Goal: Task Accomplishment & Management: Complete application form

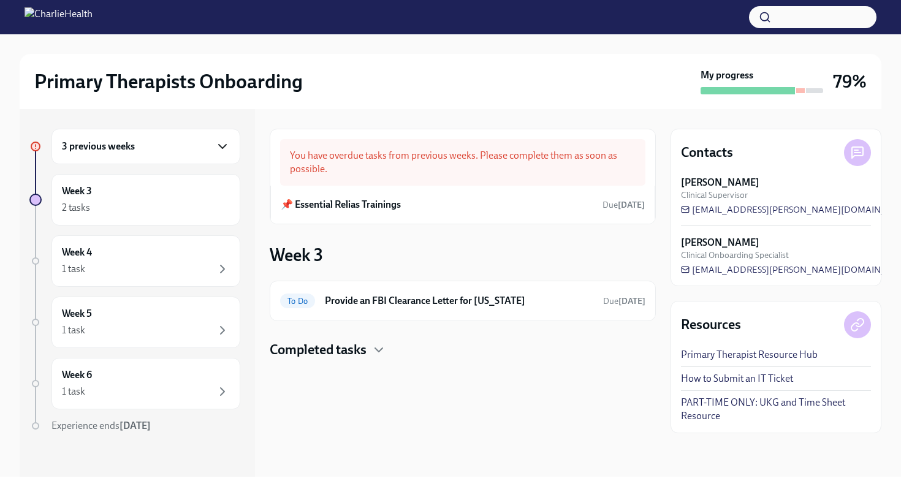
click at [227, 152] on icon "button" at bounding box center [222, 146] width 15 height 15
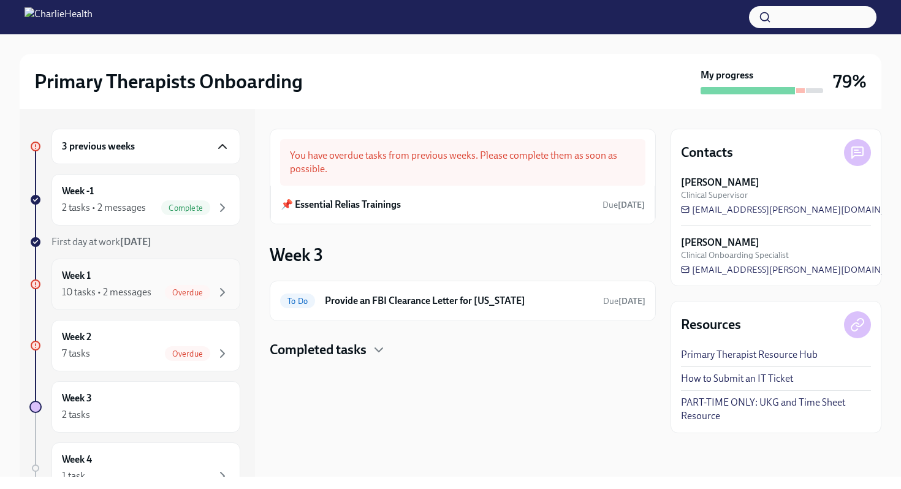
click at [202, 274] on div "Week 1 10 tasks • 2 messages Overdue" at bounding box center [146, 284] width 168 height 31
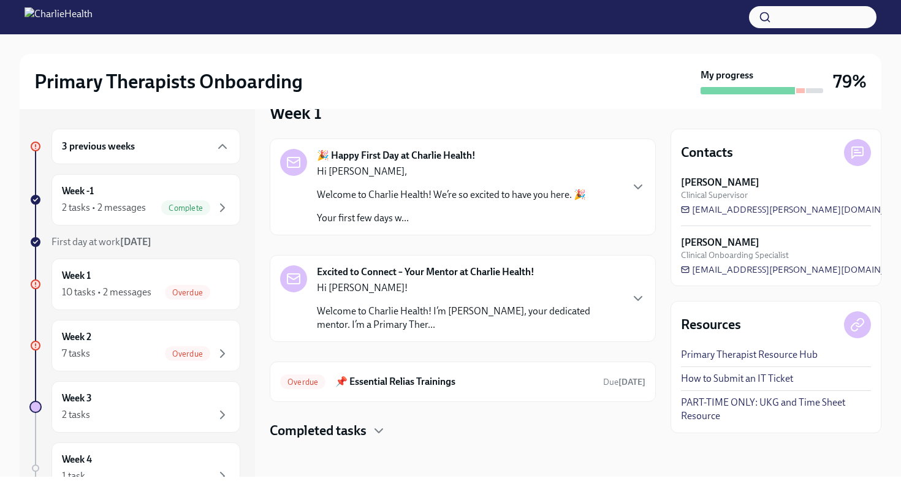
scroll to position [29, 0]
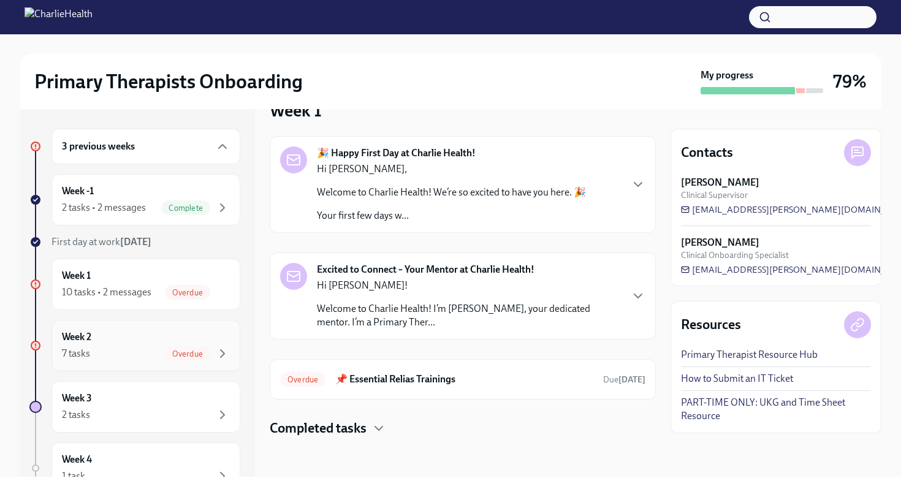
click at [226, 340] on div "Week 2 7 tasks Overdue" at bounding box center [146, 345] width 168 height 31
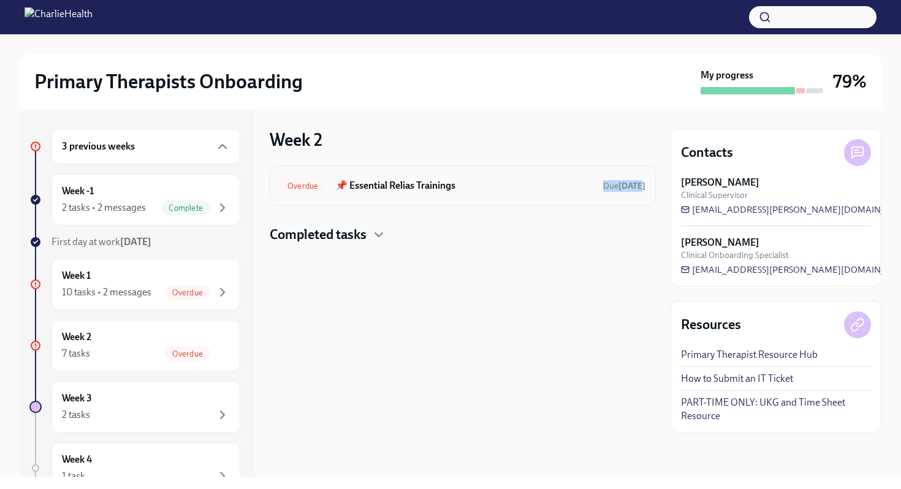
click at [347, 195] on div "Overdue 📌 Essential Relias Trainings Due [DATE]" at bounding box center [463, 185] width 386 height 40
click at [379, 181] on h6 "📌 Essential Relias Trainings" at bounding box center [464, 185] width 258 height 13
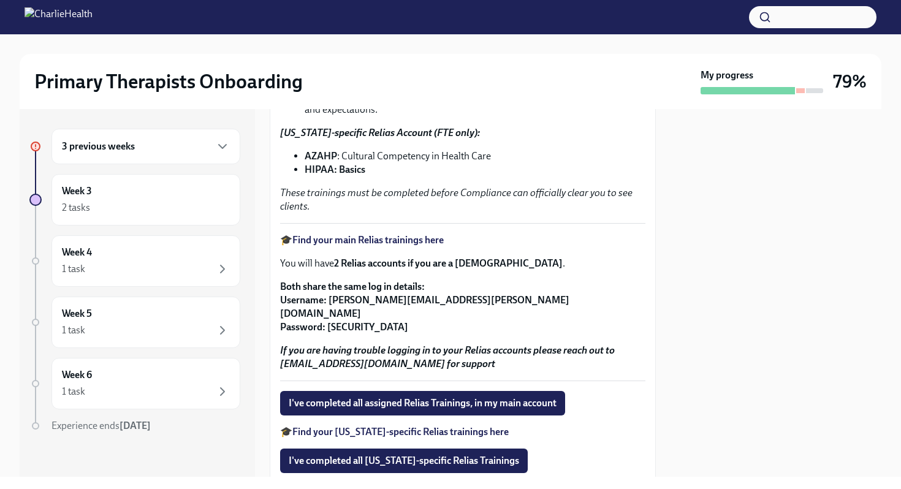
scroll to position [231, 0]
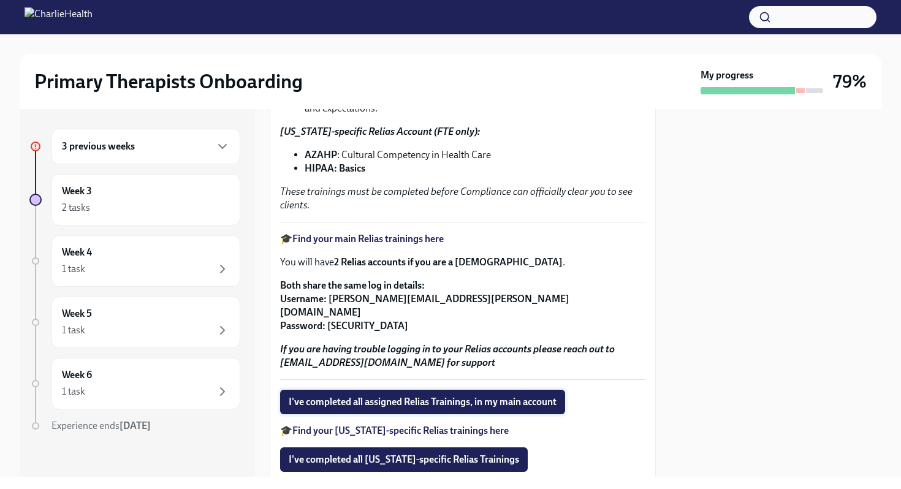
click at [363, 396] on span "I've completed all assigned Relias Trainings, in my main account" at bounding box center [423, 402] width 268 height 12
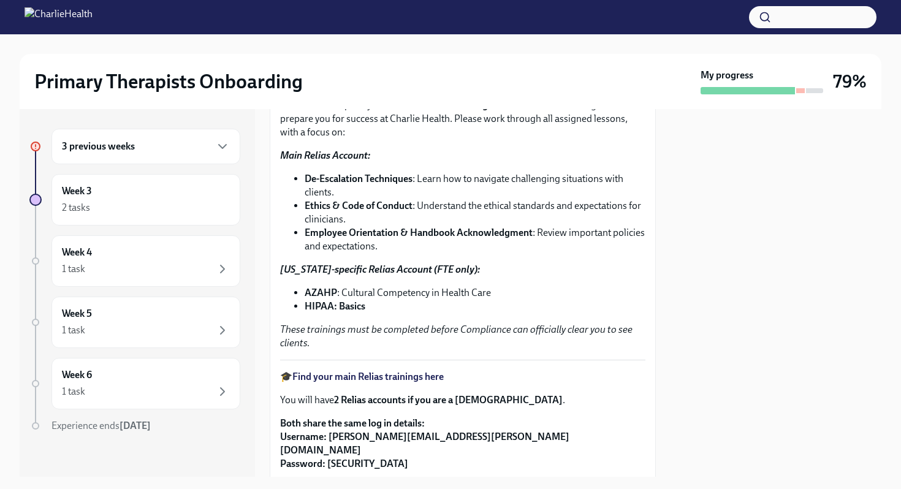
scroll to position [0, 0]
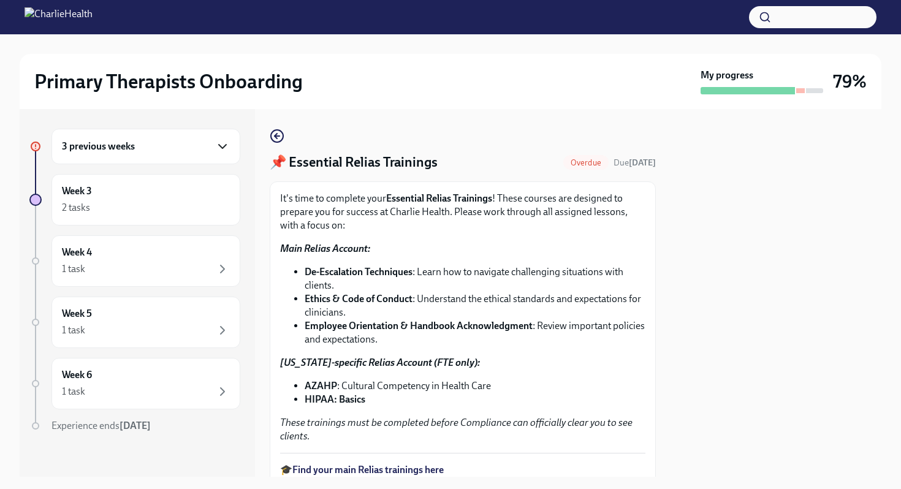
click at [224, 142] on icon "button" at bounding box center [222, 146] width 15 height 15
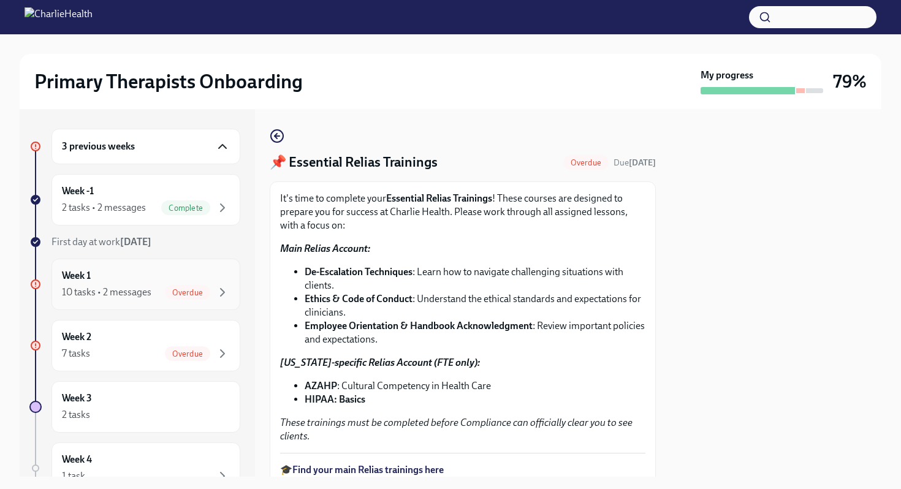
click at [187, 280] on div "Week 1 10 tasks • 2 messages Overdue" at bounding box center [146, 284] width 168 height 31
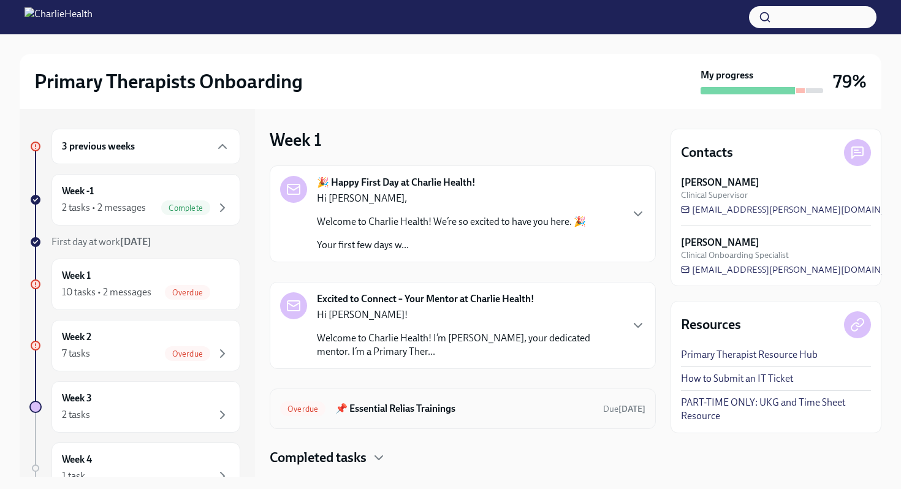
click at [396, 405] on h6 "📌 Essential Relias Trainings" at bounding box center [464, 408] width 258 height 13
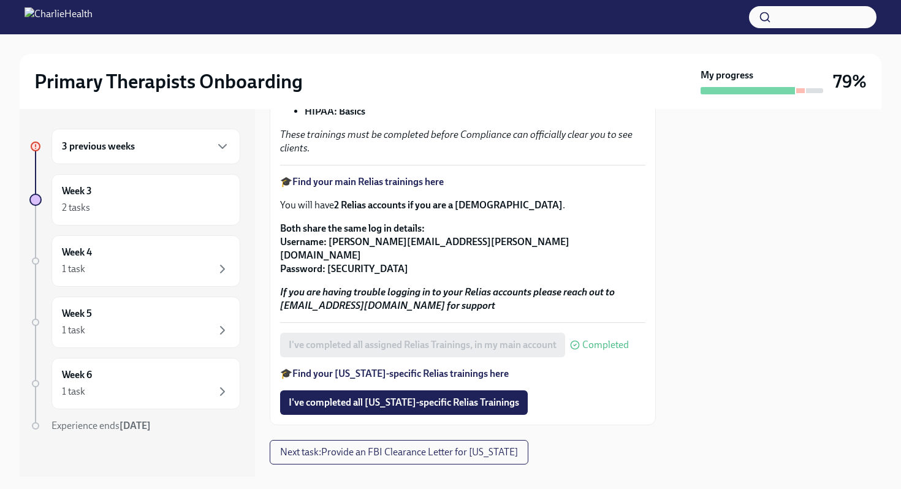
scroll to position [301, 0]
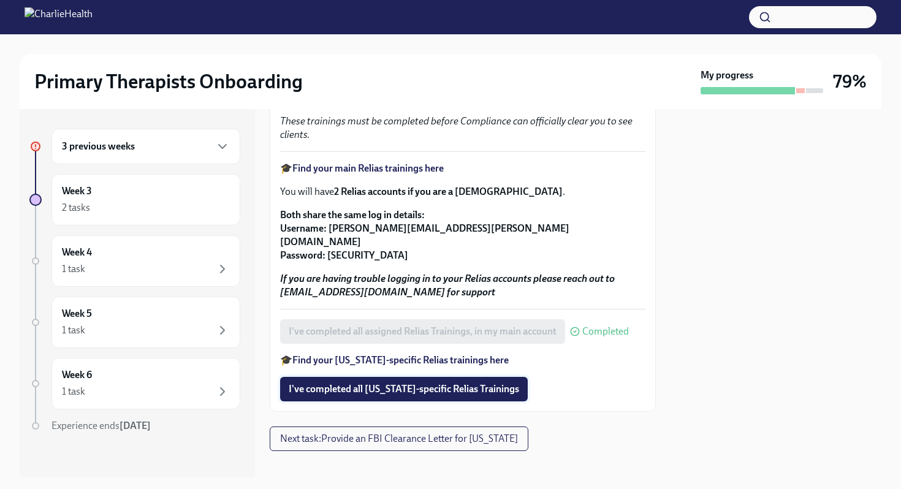
click at [407, 383] on span "I've completed all [US_STATE]-specific Relias Trainings" at bounding box center [404, 389] width 230 height 12
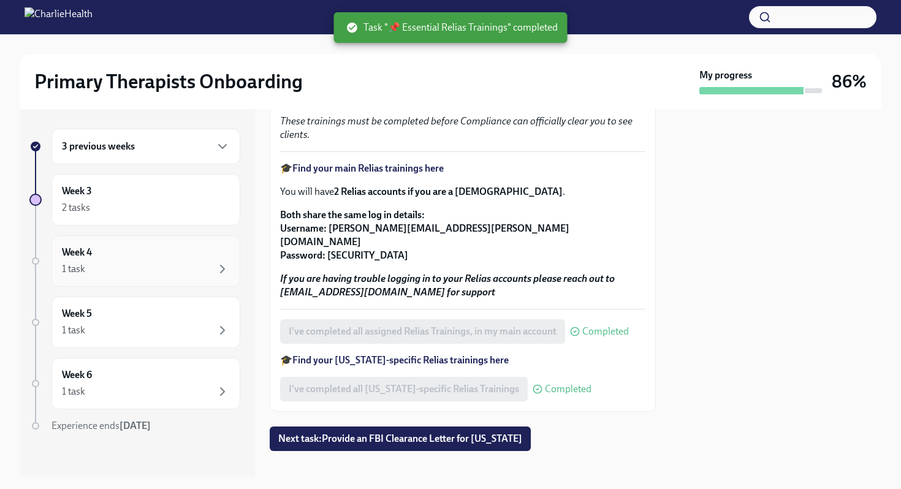
click at [181, 262] on div "1 task" at bounding box center [146, 269] width 168 height 15
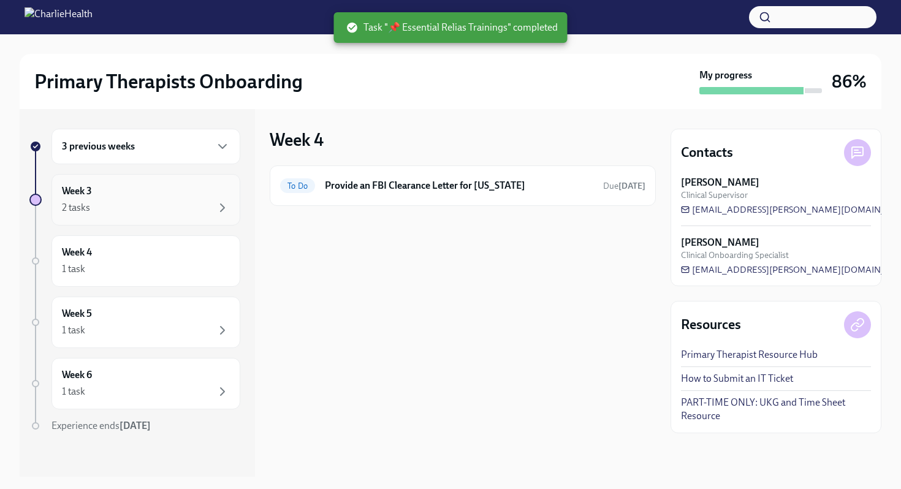
click at [178, 220] on div "Week 3 2 tasks" at bounding box center [145, 199] width 189 height 51
click at [185, 153] on div "3 previous weeks" at bounding box center [146, 146] width 168 height 15
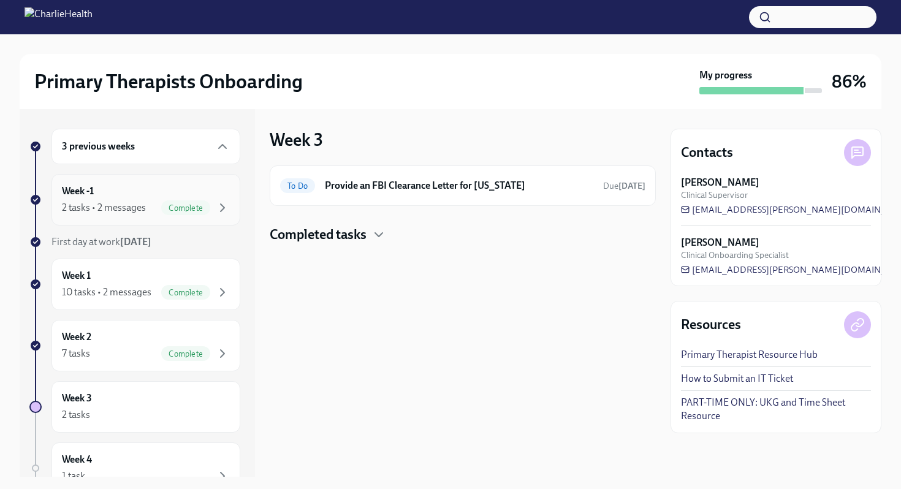
click at [183, 202] on div "Complete" at bounding box center [185, 207] width 49 height 15
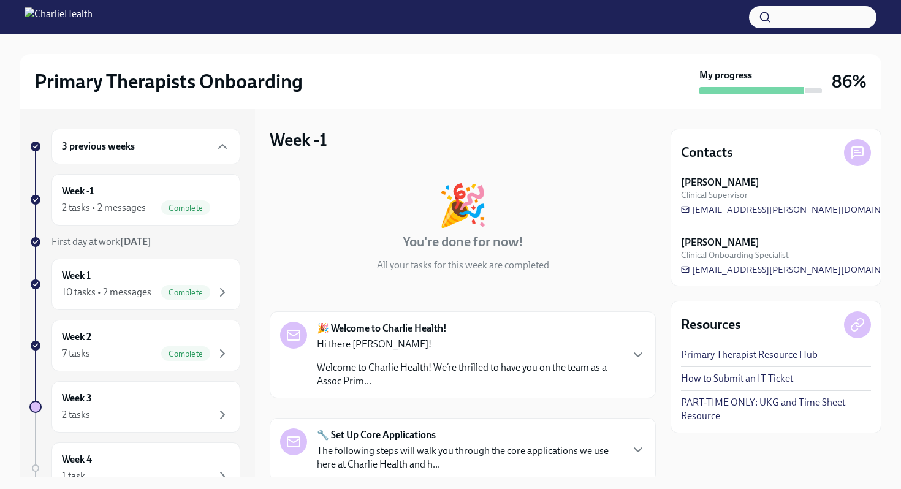
scroll to position [183, 0]
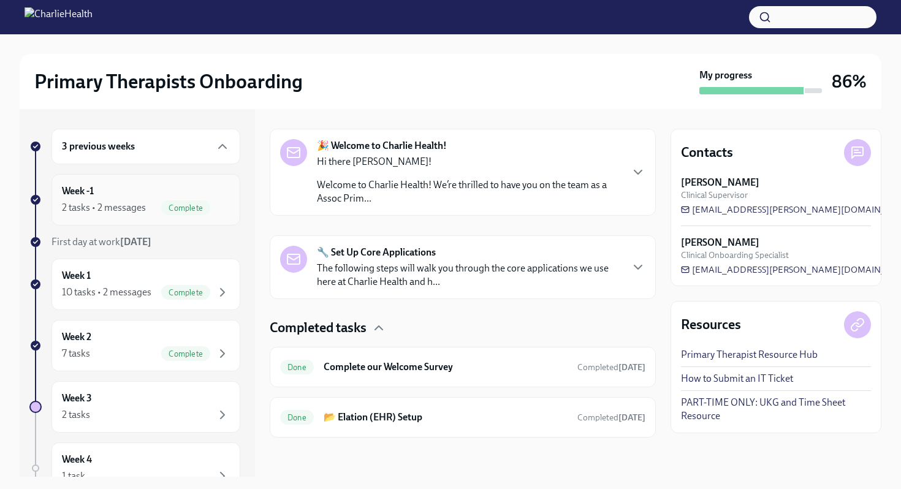
click at [201, 208] on span "Complete" at bounding box center [185, 207] width 49 height 9
click at [187, 283] on div "Week 1 10 tasks • 2 messages Complete" at bounding box center [146, 284] width 168 height 31
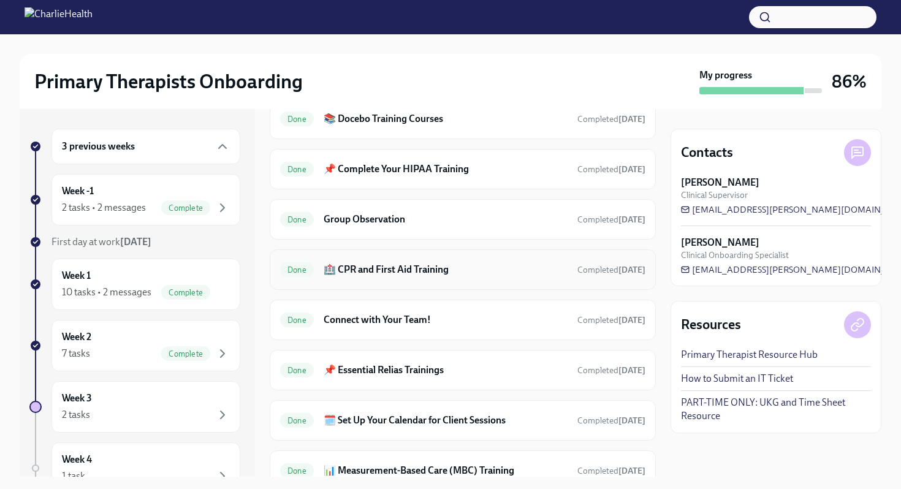
scroll to position [564, 0]
click at [376, 374] on h6 "📌 Essential Relias Trainings" at bounding box center [445, 370] width 244 height 13
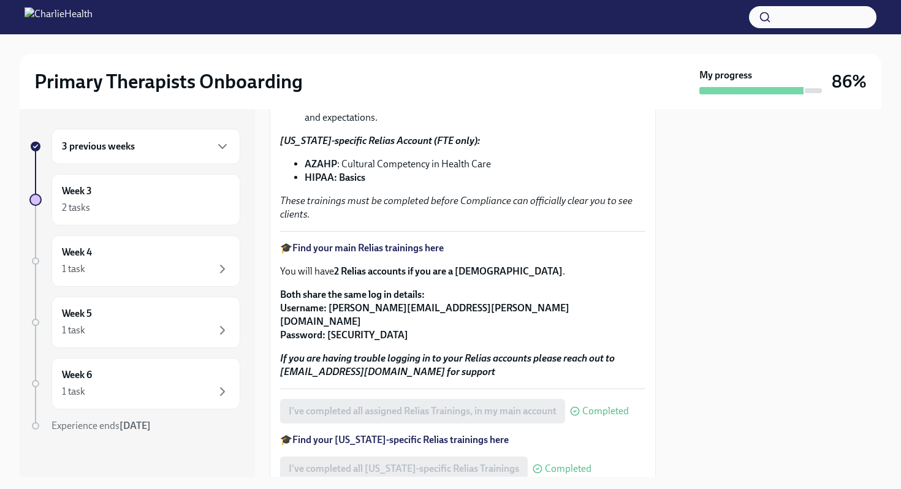
scroll to position [230, 0]
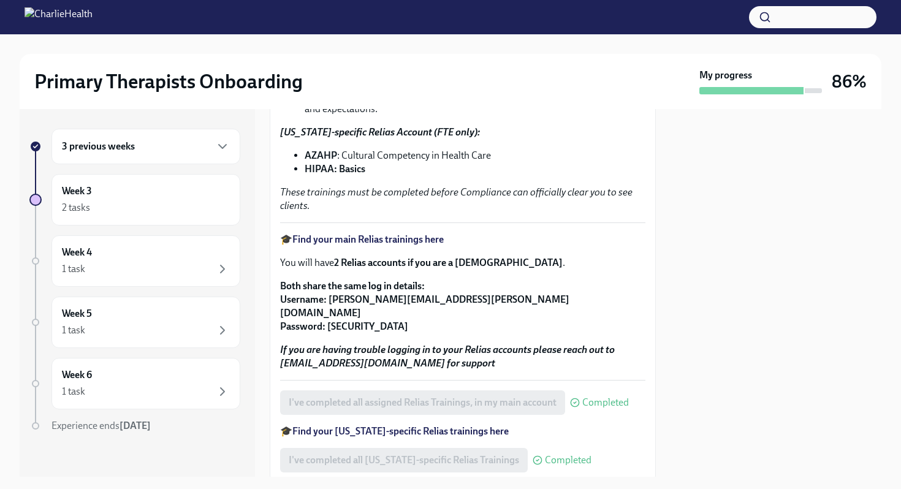
click at [379, 233] on strong "Find your main Relias trainings here" at bounding box center [367, 239] width 151 height 12
